Goal: Find specific page/section: Find specific page/section

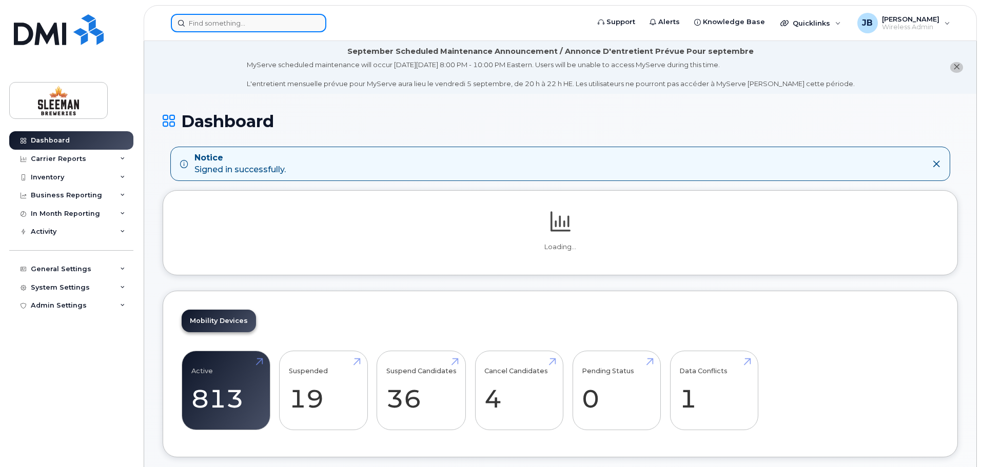
click at [237, 23] on input at bounding box center [248, 23] width 155 height 18
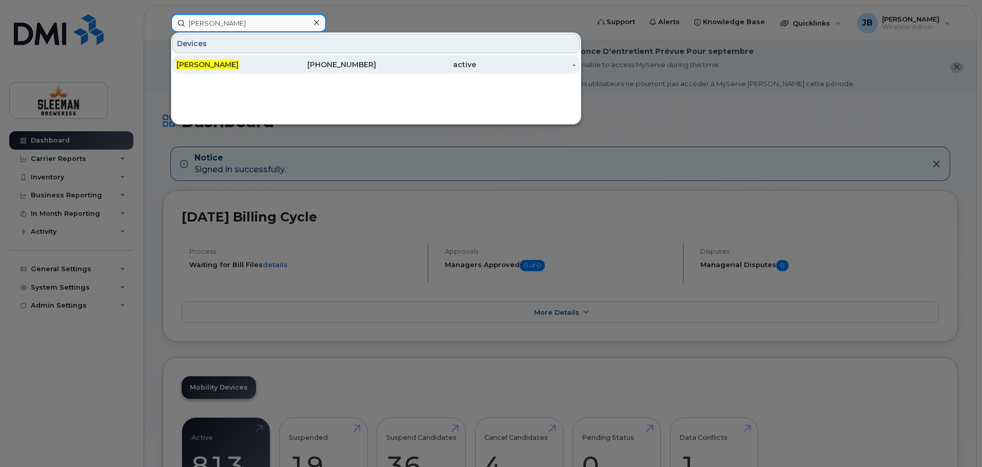
type input "lisa mclean"
click at [202, 65] on span "[PERSON_NAME]" at bounding box center [207, 64] width 62 height 9
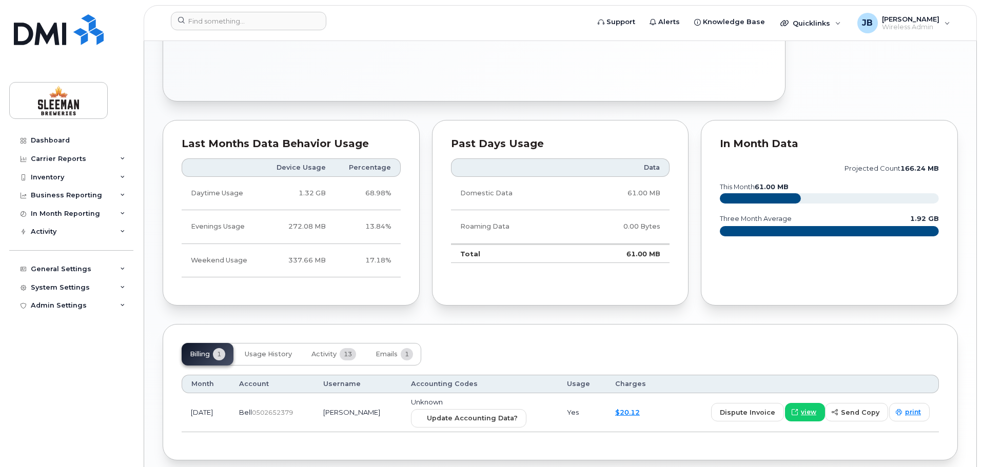
scroll to position [557, 0]
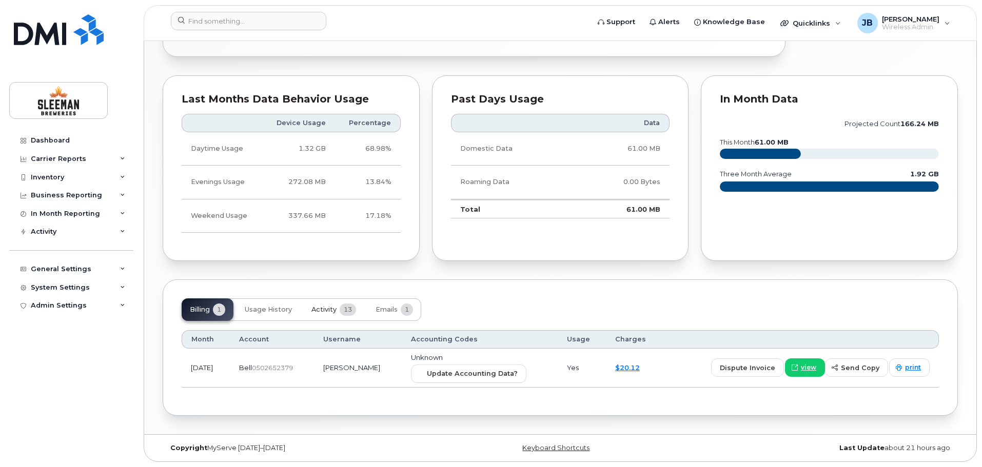
click at [325, 309] on span "Activity" at bounding box center [323, 310] width 25 height 8
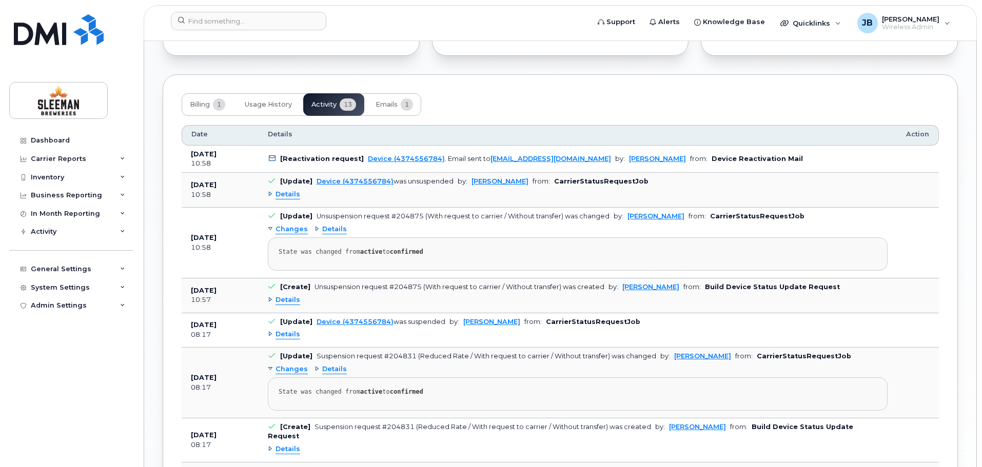
scroll to position [660, 0]
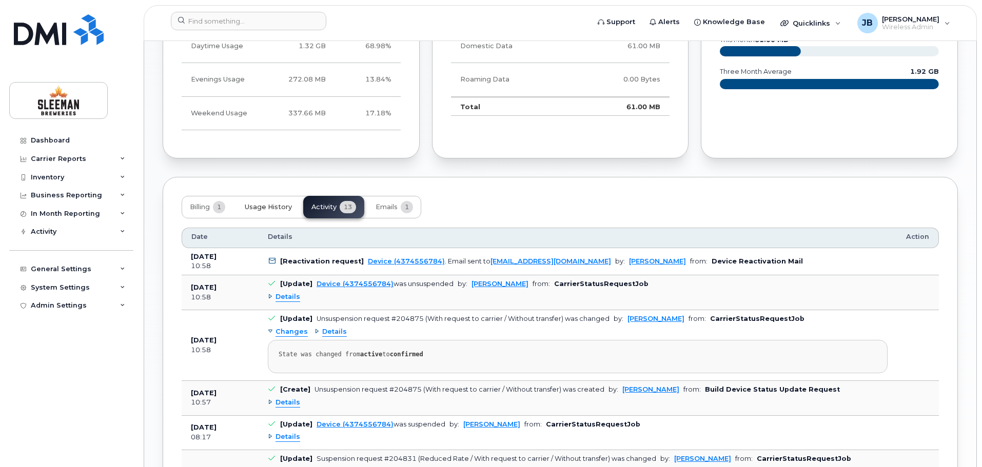
click at [277, 205] on span "Usage History" at bounding box center [268, 207] width 47 height 8
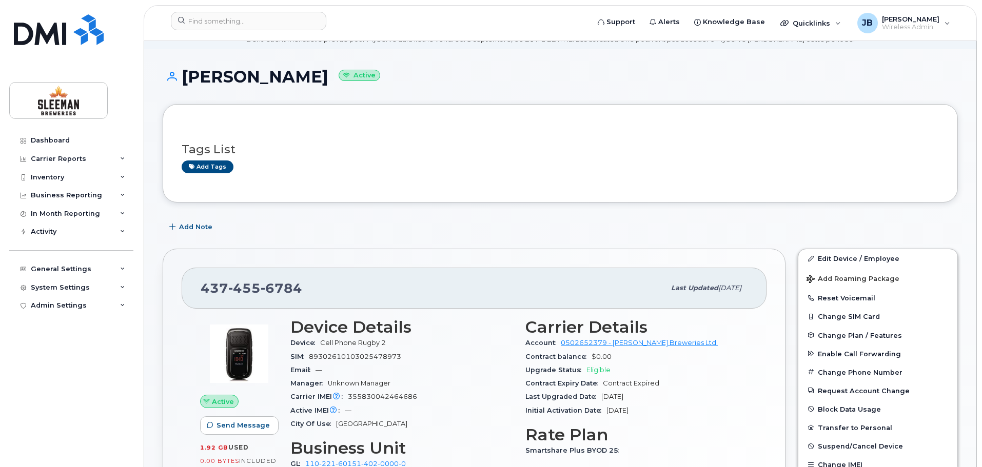
scroll to position [0, 0]
